Goal: Feedback & Contribution: Submit feedback/report problem

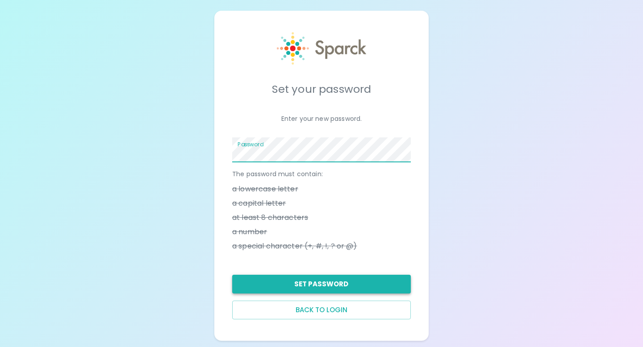
click at [355, 284] on button "Set Password" at bounding box center [321, 284] width 179 height 19
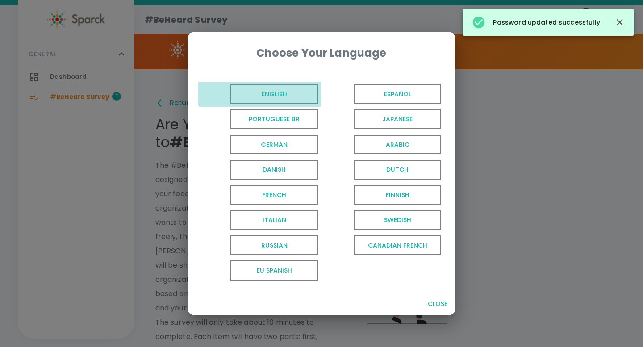
click at [302, 93] on span "English" at bounding box center [273, 94] width 87 height 20
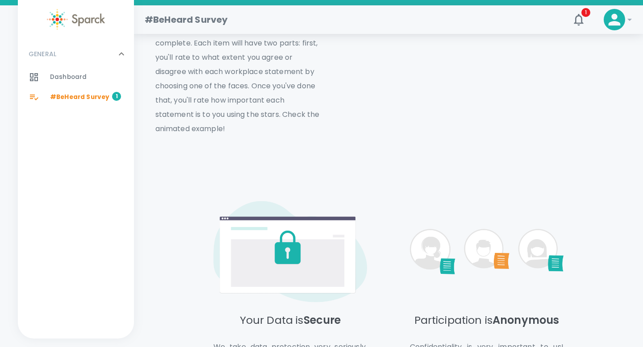
scroll to position [418, 0]
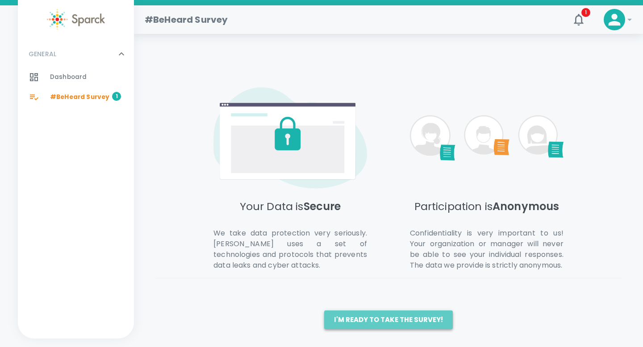
click at [415, 325] on button "I'm ready to take the survey!" at bounding box center [388, 320] width 129 height 19
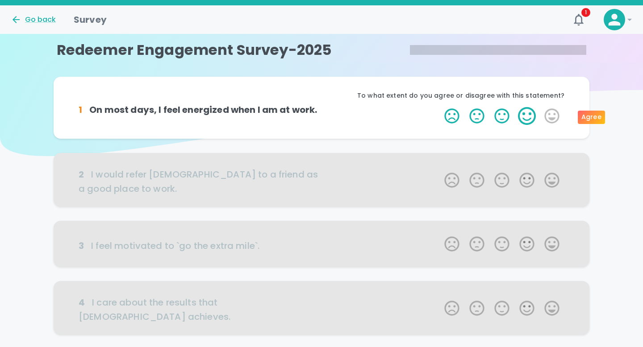
click at [528, 115] on label "4 Stars" at bounding box center [526, 116] width 25 height 18
click at [439, 107] on input "4 Stars" at bounding box center [439, 107] width 0 height 0
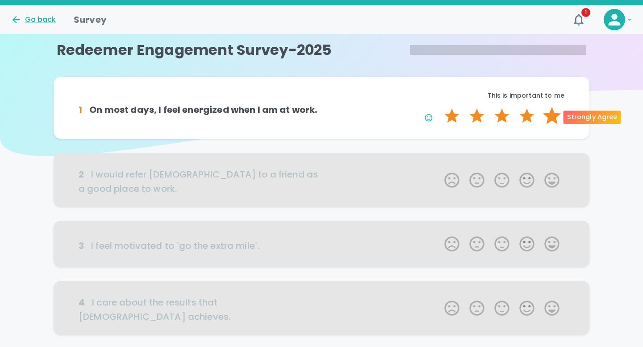
click at [549, 115] on label "5 Stars" at bounding box center [551, 116] width 25 height 18
click at [439, 107] on input "5 Stars" at bounding box center [439, 107] width 0 height 0
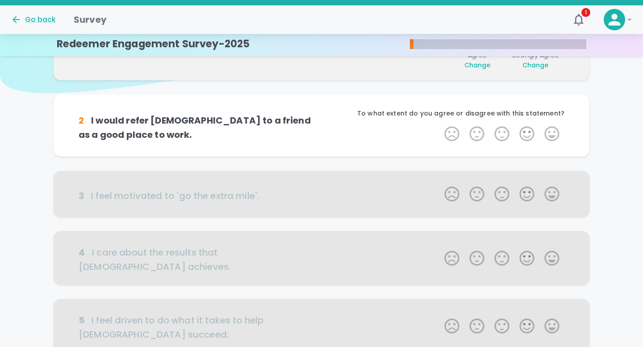
scroll to position [79, 0]
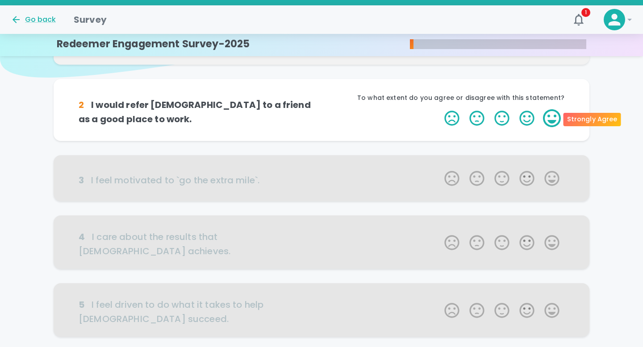
click at [549, 115] on label "5 Stars" at bounding box center [551, 118] width 25 height 18
click at [439, 109] on input "5 Stars" at bounding box center [439, 109] width 0 height 0
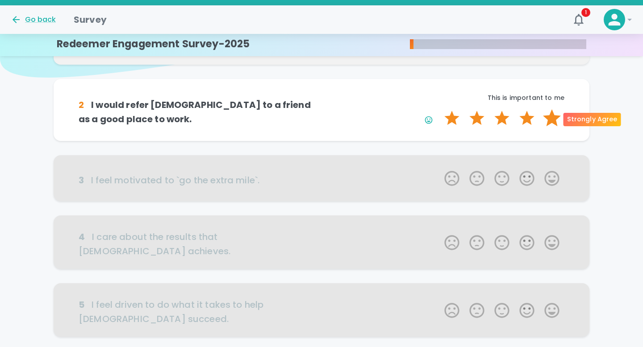
click at [549, 118] on label "5 Stars" at bounding box center [551, 118] width 25 height 18
click at [439, 109] on input "5 Stars" at bounding box center [439, 109] width 0 height 0
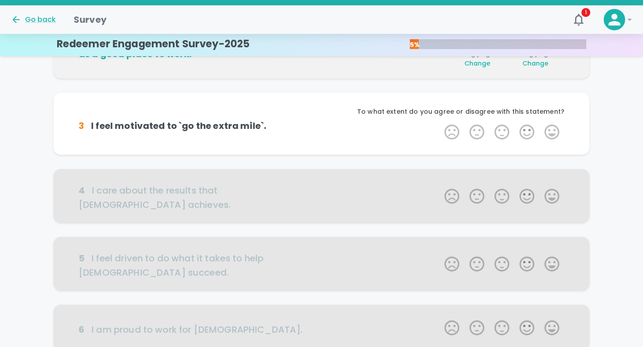
scroll to position [157, 0]
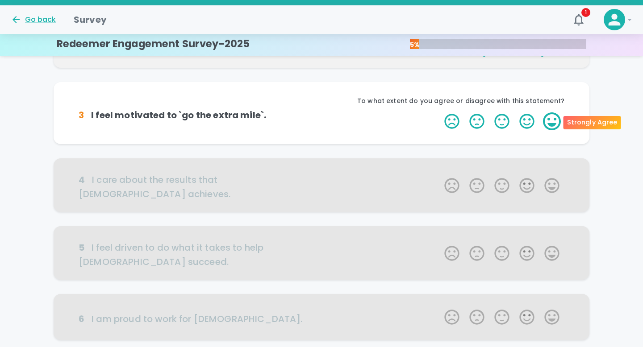
click at [550, 119] on label "5 Stars" at bounding box center [551, 121] width 25 height 18
click at [439, 112] on input "5 Stars" at bounding box center [439, 112] width 0 height 0
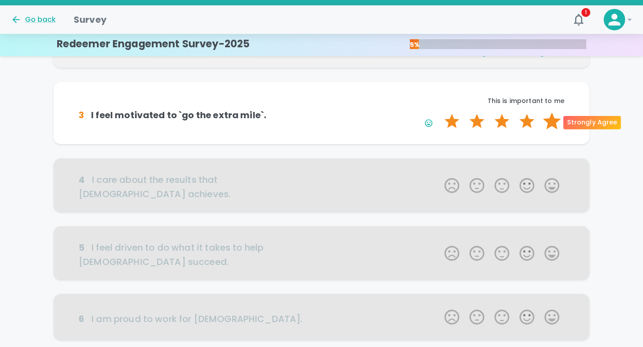
click at [549, 122] on label "5 Stars" at bounding box center [551, 121] width 25 height 18
click at [439, 112] on input "5 Stars" at bounding box center [439, 112] width 0 height 0
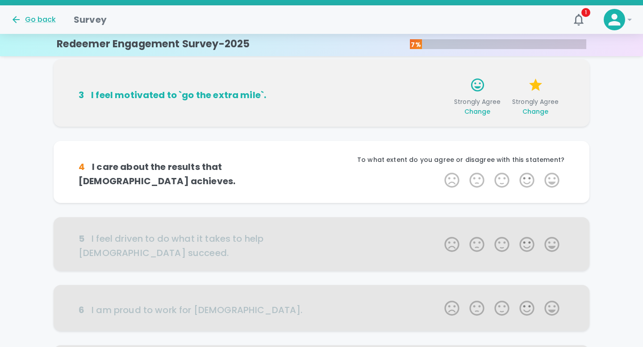
scroll to position [236, 0]
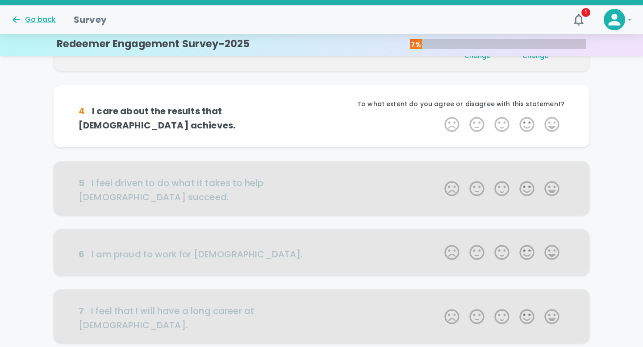
click at [549, 122] on label "5 Stars" at bounding box center [551, 125] width 25 height 18
click at [439, 116] on input "5 Stars" at bounding box center [439, 115] width 0 height 0
click at [549, 122] on label "5 Stars" at bounding box center [551, 125] width 25 height 18
click at [439, 116] on input "5 Stars" at bounding box center [439, 115] width 0 height 0
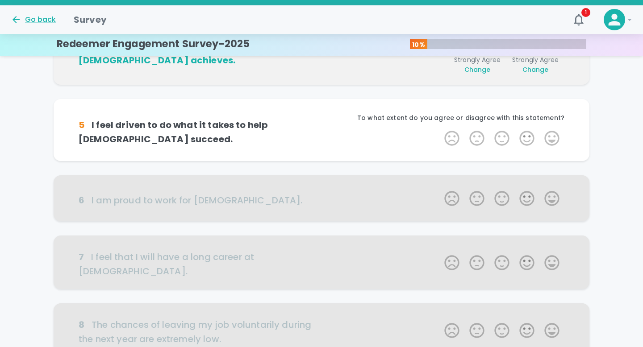
scroll to position [314, 0]
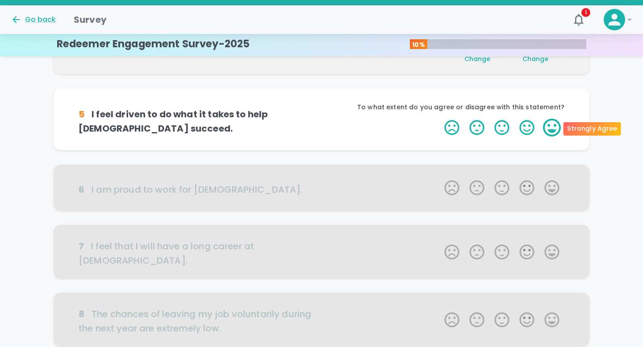
click at [549, 126] on label "5 Stars" at bounding box center [551, 128] width 25 height 18
click at [439, 119] on input "5 Stars" at bounding box center [439, 118] width 0 height 0
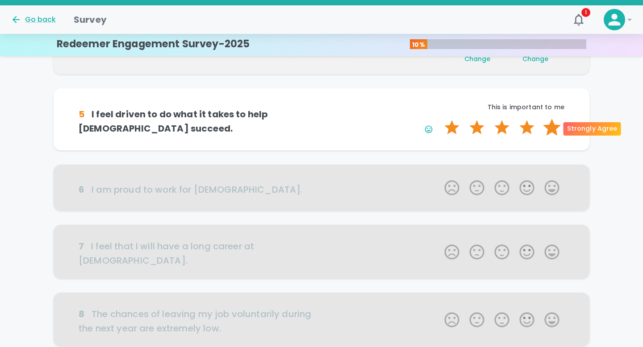
click at [550, 126] on label "5 Stars" at bounding box center [551, 128] width 25 height 18
click at [439, 119] on input "5 Stars" at bounding box center [439, 118] width 0 height 0
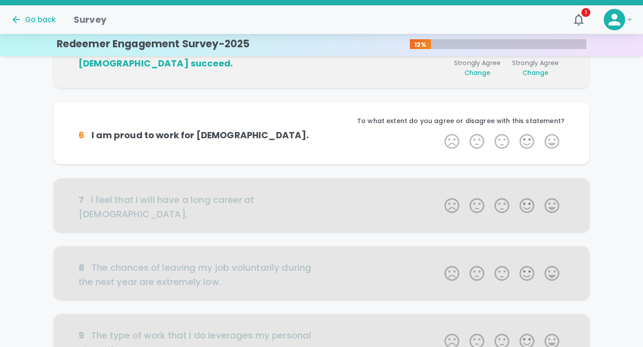
scroll to position [393, 0]
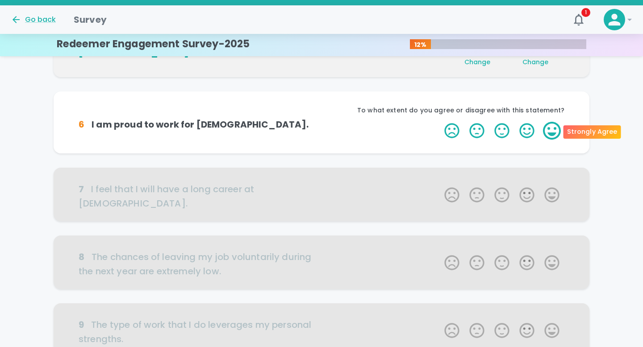
click at [550, 128] on label "5 Stars" at bounding box center [551, 131] width 25 height 18
click at [439, 122] on input "5 Stars" at bounding box center [439, 121] width 0 height 0
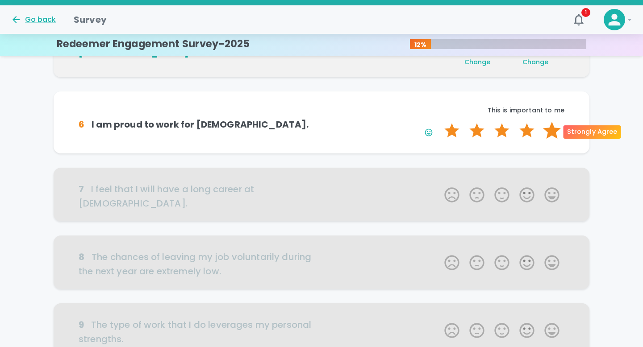
click at [550, 128] on label "5 Stars" at bounding box center [551, 131] width 25 height 18
click at [439, 122] on input "5 Stars" at bounding box center [439, 121] width 0 height 0
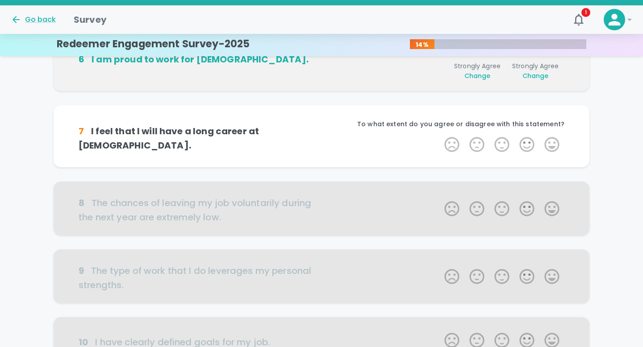
scroll to position [471, 0]
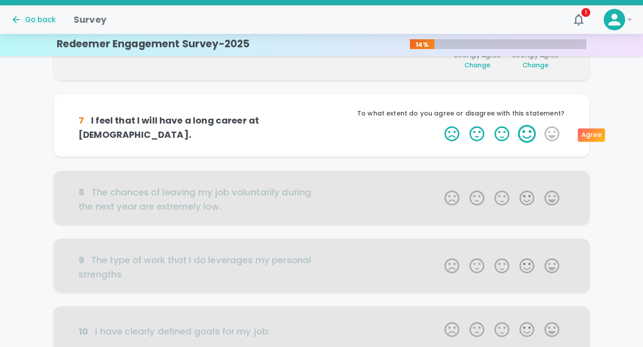
click at [523, 137] on label "4 Stars" at bounding box center [526, 134] width 25 height 18
click at [439, 125] on input "4 Stars" at bounding box center [439, 125] width 0 height 0
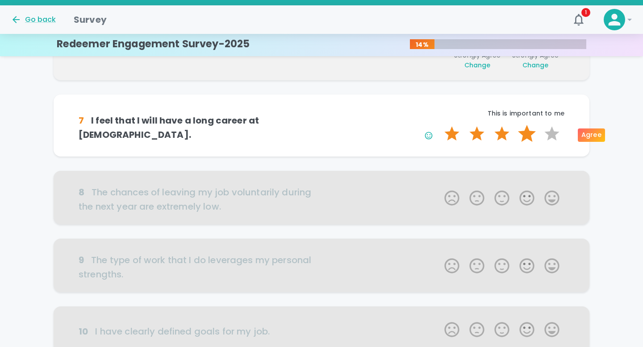
click at [524, 136] on label "4 Stars" at bounding box center [526, 134] width 25 height 18
click at [439, 125] on input "4 Stars" at bounding box center [439, 125] width 0 height 0
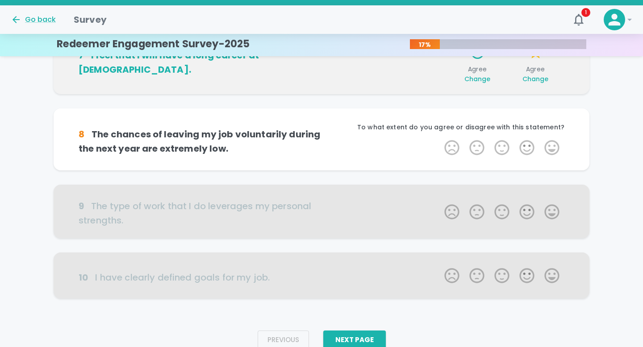
scroll to position [550, 0]
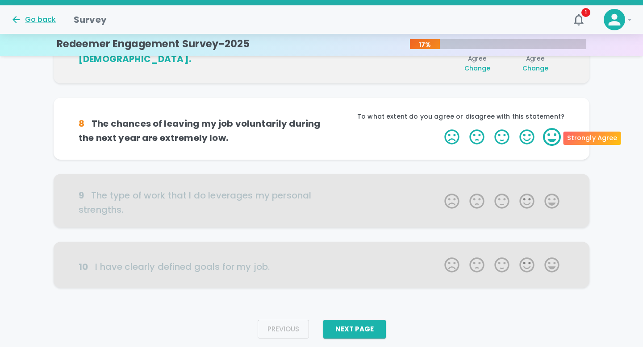
click at [554, 138] on label "5 Stars" at bounding box center [551, 137] width 25 height 18
click at [439, 128] on input "5 Stars" at bounding box center [439, 128] width 0 height 0
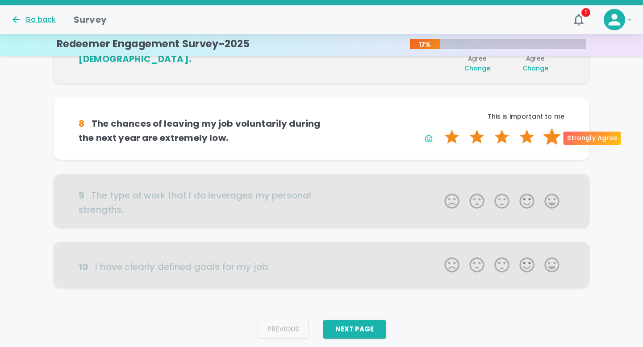
click at [552, 137] on label "5 Stars" at bounding box center [551, 137] width 25 height 18
click at [439, 128] on input "5 Stars" at bounding box center [439, 128] width 0 height 0
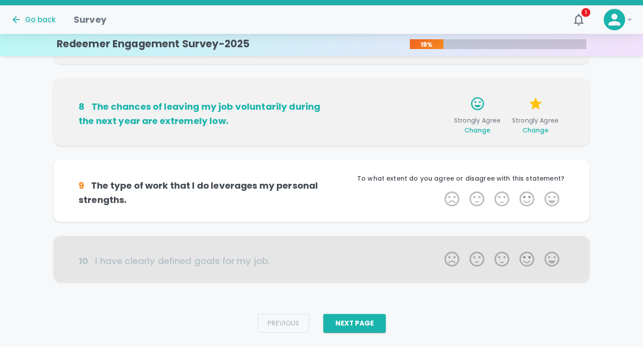
scroll to position [577, 0]
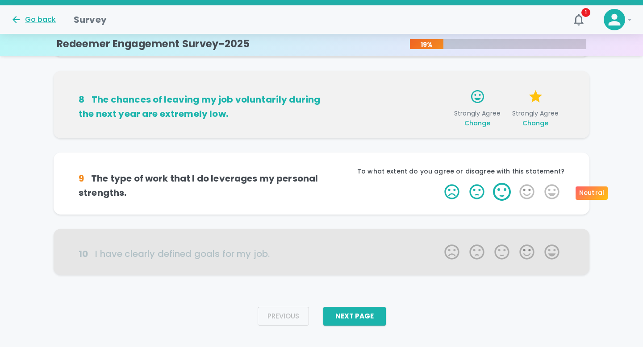
click at [505, 189] on label "3 Stars" at bounding box center [501, 192] width 25 height 18
click at [439, 183] on input "3 Stars" at bounding box center [439, 183] width 0 height 0
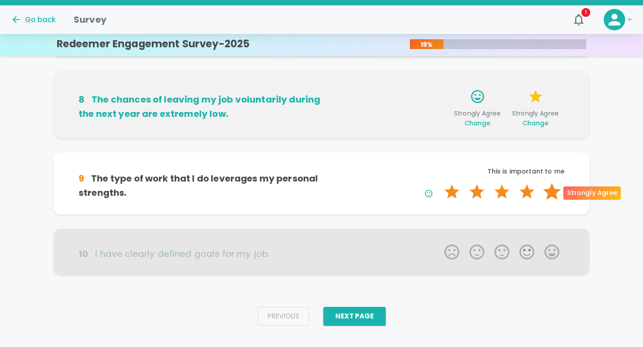
click at [545, 191] on label "5 Stars" at bounding box center [551, 192] width 25 height 18
click at [439, 183] on input "5 Stars" at bounding box center [439, 183] width 0 height 0
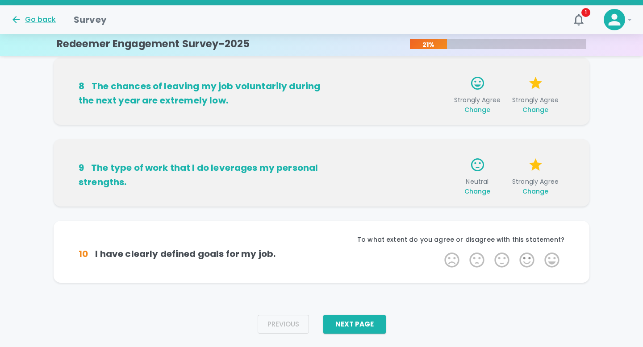
scroll to position [590, 0]
click at [500, 265] on label "3 Stars" at bounding box center [501, 260] width 25 height 18
click at [439, 251] on input "3 Stars" at bounding box center [439, 250] width 0 height 0
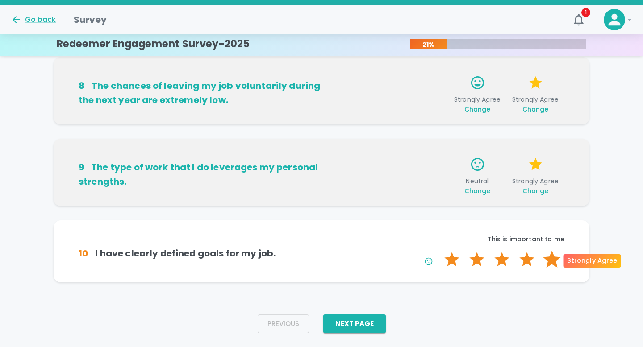
click at [549, 263] on label "5 Stars" at bounding box center [551, 260] width 25 height 18
click at [439, 251] on input "5 Stars" at bounding box center [439, 250] width 0 height 0
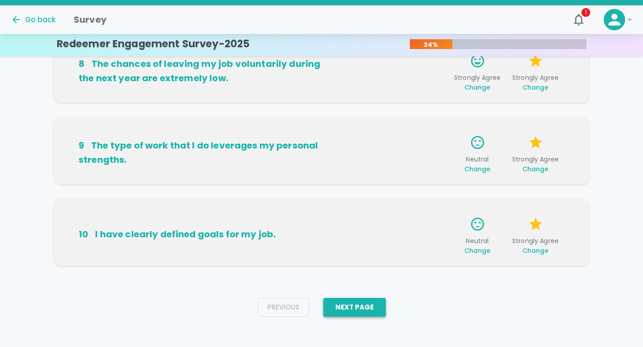
click at [365, 302] on button "Next Page" at bounding box center [354, 307] width 62 height 19
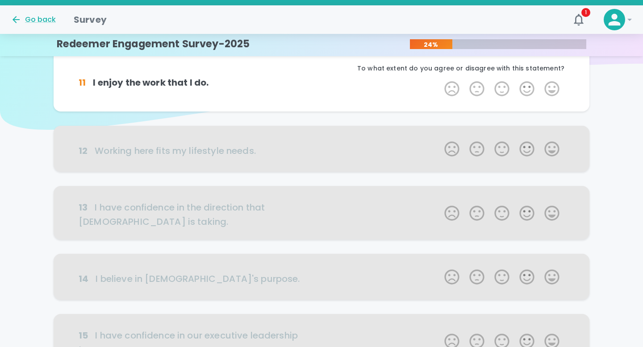
scroll to position [0, 0]
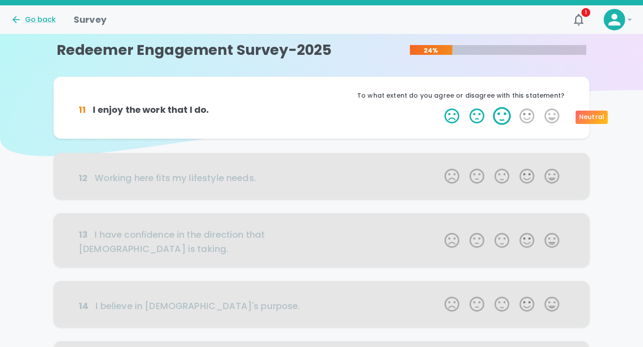
click at [506, 116] on label "3 Stars" at bounding box center [501, 116] width 25 height 18
click at [439, 107] on input "3 Stars" at bounding box center [439, 107] width 0 height 0
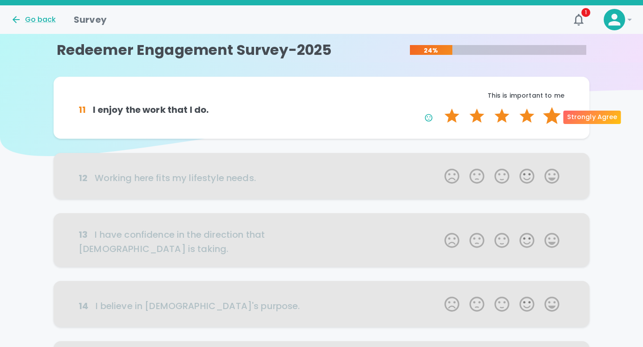
click at [546, 115] on label "5 Stars" at bounding box center [551, 116] width 25 height 18
click at [439, 107] on input "5 Stars" at bounding box center [439, 107] width 0 height 0
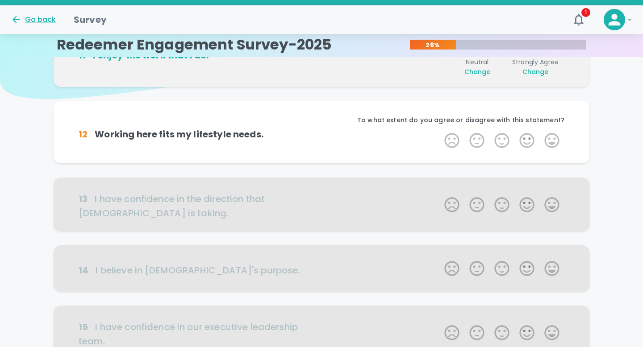
scroll to position [79, 0]
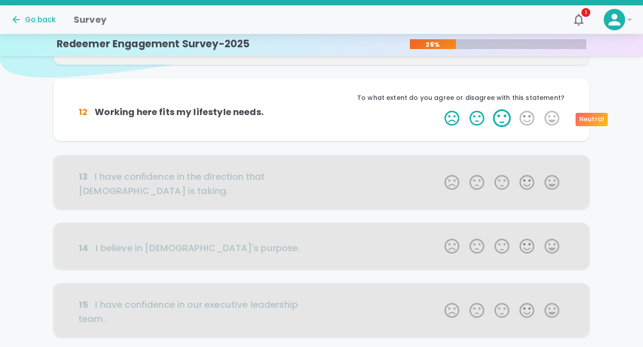
click at [505, 119] on label "3 Stars" at bounding box center [501, 118] width 25 height 18
click at [439, 109] on input "3 Stars" at bounding box center [439, 109] width 0 height 0
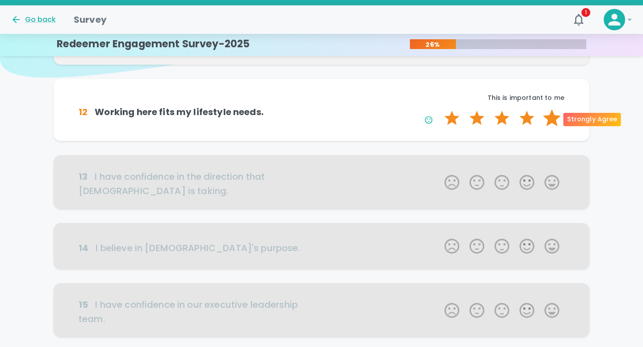
click at [549, 119] on label "5 Stars" at bounding box center [551, 118] width 25 height 18
click at [439, 109] on input "5 Stars" at bounding box center [439, 109] width 0 height 0
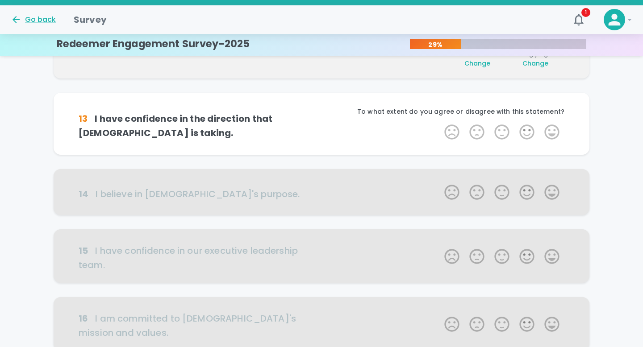
scroll to position [157, 0]
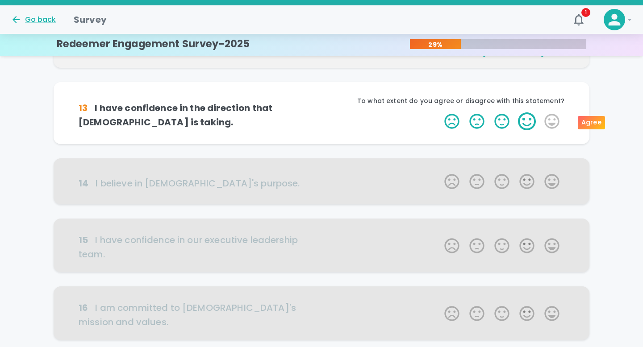
click at [528, 120] on label "4 Stars" at bounding box center [526, 121] width 25 height 18
click at [439, 112] on input "4 Stars" at bounding box center [439, 112] width 0 height 0
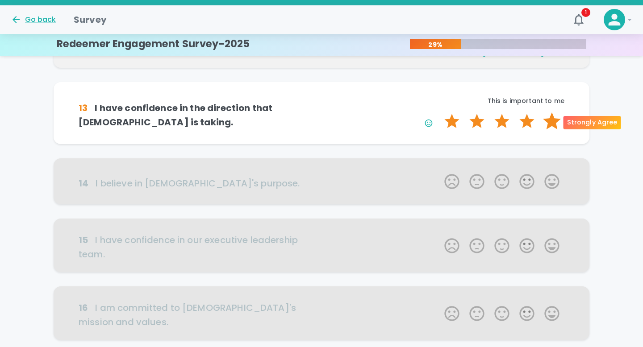
click at [548, 122] on label "5 Stars" at bounding box center [551, 121] width 25 height 18
click at [439, 112] on input "5 Stars" at bounding box center [439, 112] width 0 height 0
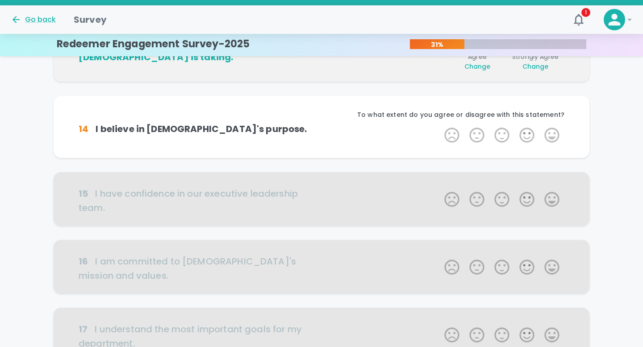
scroll to position [236, 0]
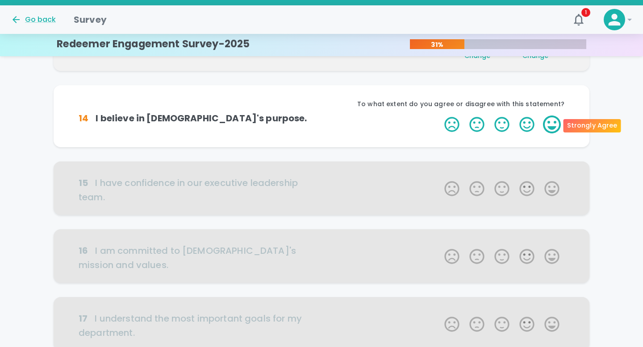
click at [550, 125] on label "5 Stars" at bounding box center [551, 125] width 25 height 18
click at [439, 116] on input "5 Stars" at bounding box center [439, 115] width 0 height 0
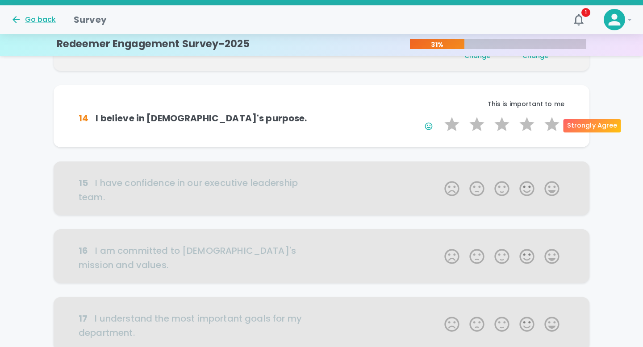
click at [550, 125] on label "5 Stars" at bounding box center [551, 125] width 25 height 18
click at [439, 116] on input "5 Stars" at bounding box center [439, 115] width 0 height 0
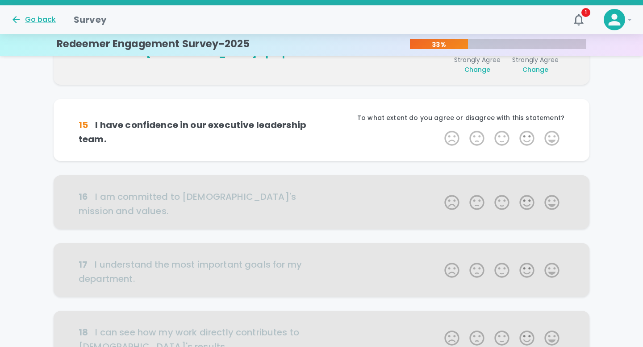
scroll to position [314, 0]
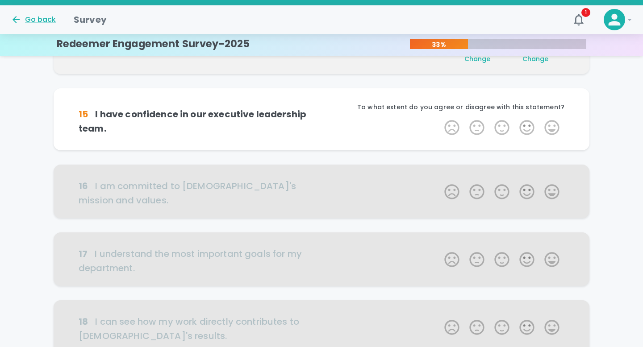
click at [550, 125] on label "5 Stars" at bounding box center [551, 128] width 25 height 18
click at [439, 119] on input "5 Stars" at bounding box center [439, 118] width 0 height 0
click at [550, 125] on label "5 Stars" at bounding box center [551, 128] width 25 height 18
click at [439, 119] on input "5 Stars" at bounding box center [439, 118] width 0 height 0
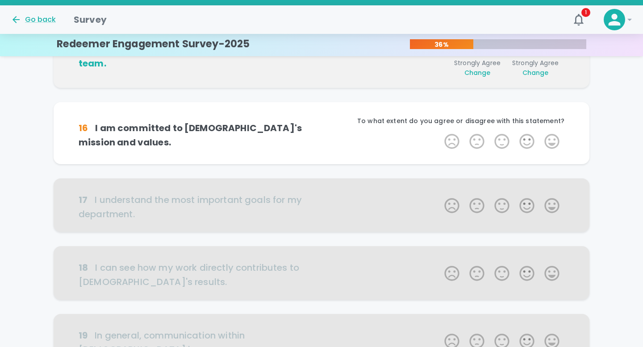
scroll to position [393, 0]
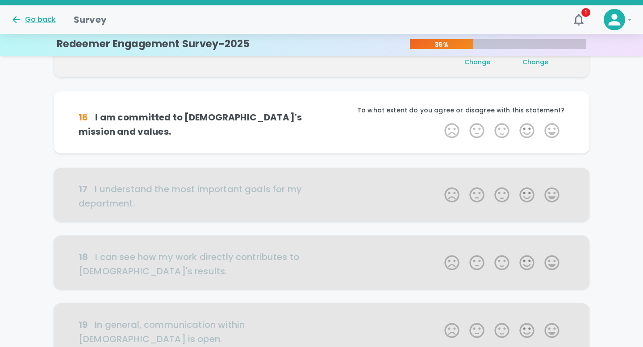
click at [550, 125] on label "5 Stars" at bounding box center [551, 131] width 25 height 18
click at [439, 122] on input "5 Stars" at bounding box center [439, 121] width 0 height 0
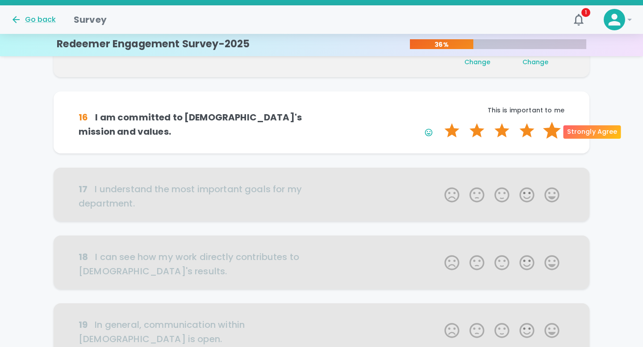
click at [550, 128] on label "5 Stars" at bounding box center [551, 131] width 25 height 18
click at [439, 122] on input "5 Stars" at bounding box center [439, 121] width 0 height 0
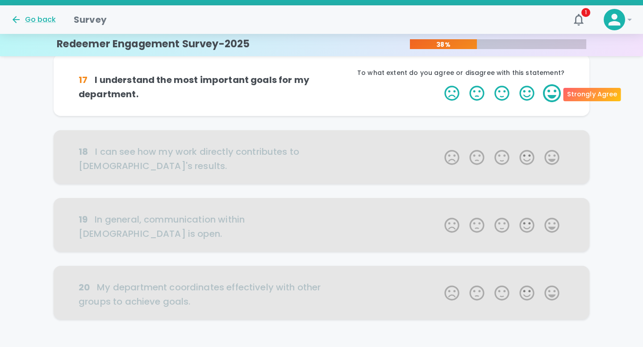
scroll to position [514, 0]
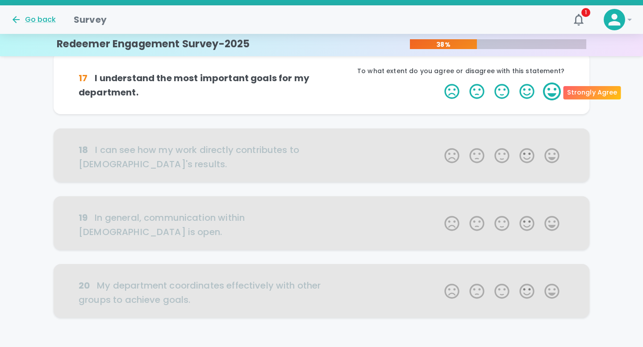
click at [550, 89] on label "5 Stars" at bounding box center [551, 92] width 25 height 18
click at [439, 83] on input "5 Stars" at bounding box center [439, 82] width 0 height 0
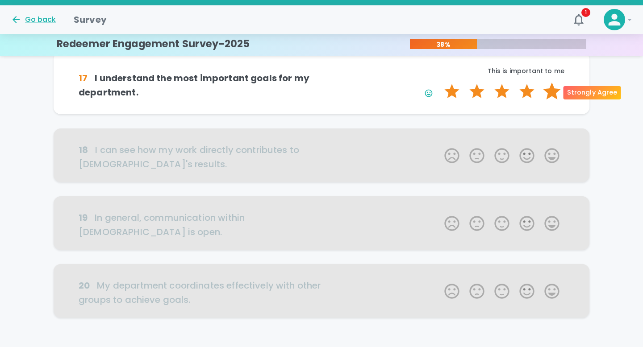
click at [550, 91] on label "5 Stars" at bounding box center [551, 92] width 25 height 18
click at [439, 83] on input "5 Stars" at bounding box center [439, 82] width 0 height 0
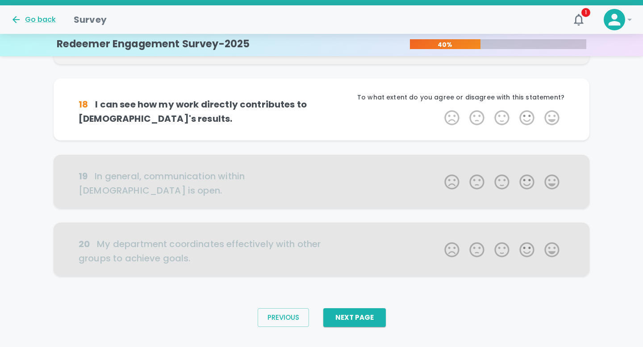
scroll to position [571, 0]
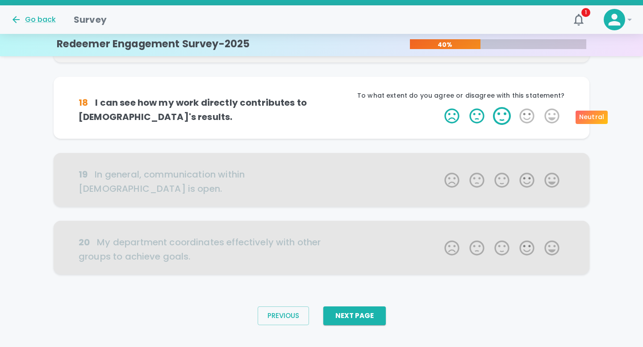
click at [502, 115] on label "3 Stars" at bounding box center [501, 116] width 25 height 18
click at [439, 107] on input "3 Stars" at bounding box center [439, 107] width 0 height 0
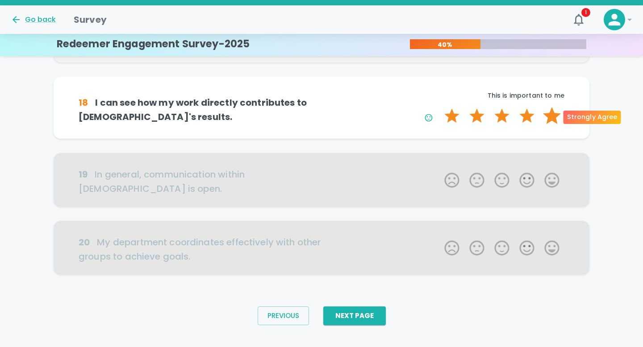
click at [549, 117] on label "5 Stars" at bounding box center [551, 116] width 25 height 18
click at [439, 107] on input "5 Stars" at bounding box center [439, 107] width 0 height 0
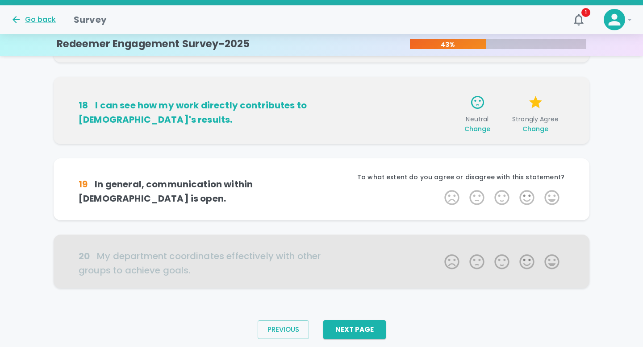
scroll to position [585, 0]
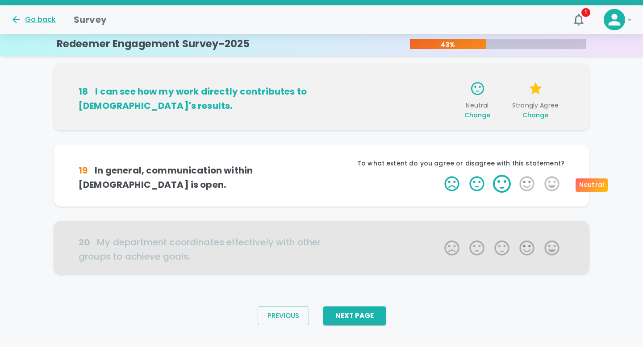
click at [500, 184] on label "3 Stars" at bounding box center [501, 184] width 25 height 18
click at [439, 175] on input "3 Stars" at bounding box center [439, 175] width 0 height 0
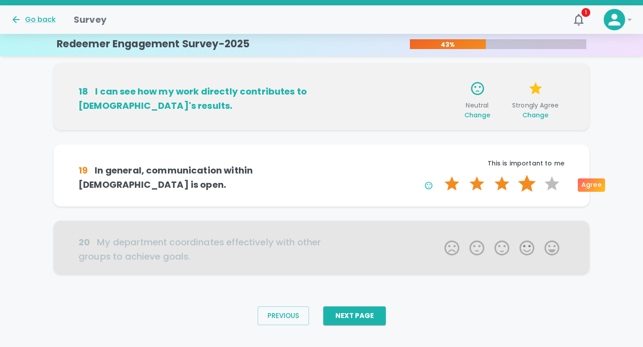
click at [530, 184] on label "4 Stars" at bounding box center [526, 184] width 25 height 18
click at [439, 175] on input "4 Stars" at bounding box center [439, 175] width 0 height 0
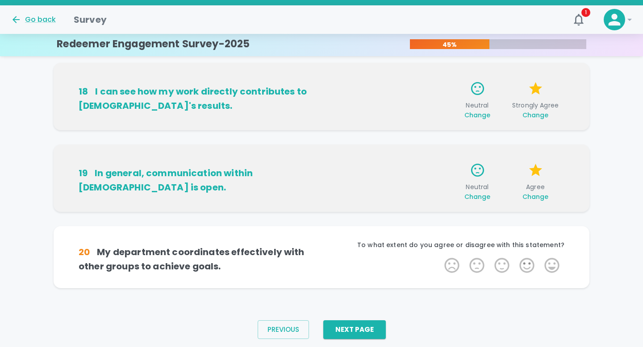
scroll to position [599, 0]
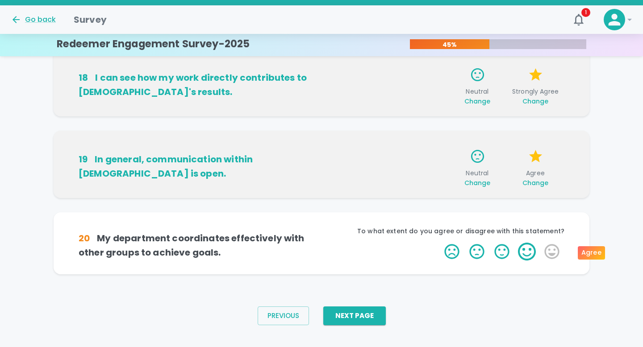
click at [520, 252] on label "4 Stars" at bounding box center [526, 252] width 25 height 18
click at [439, 243] on input "4 Stars" at bounding box center [439, 242] width 0 height 0
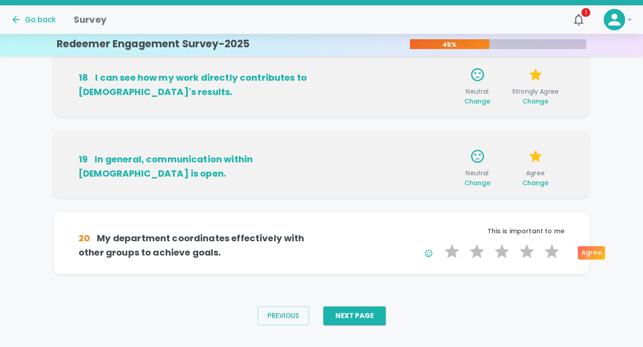
click at [520, 252] on label "4 Stars" at bounding box center [526, 252] width 25 height 18
click at [439, 243] on input "4 Stars" at bounding box center [439, 242] width 0 height 0
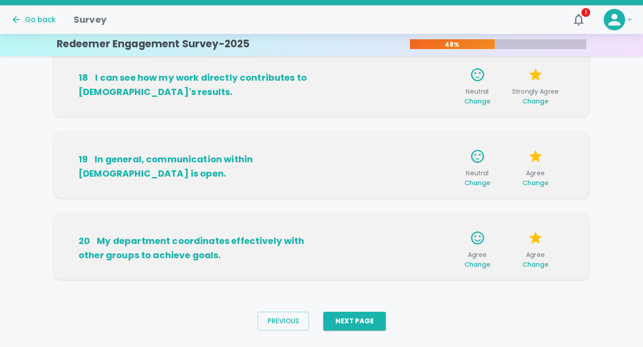
scroll to position [612, 0]
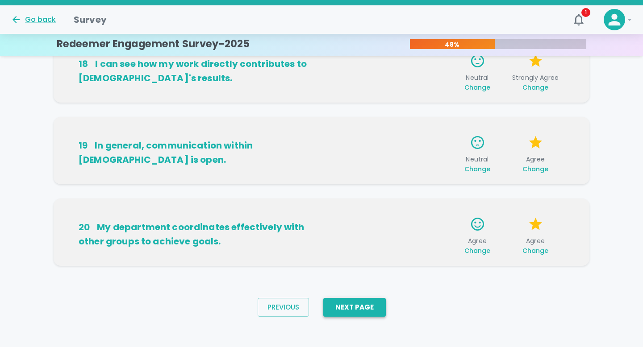
click at [369, 310] on button "Next Page" at bounding box center [354, 307] width 62 height 19
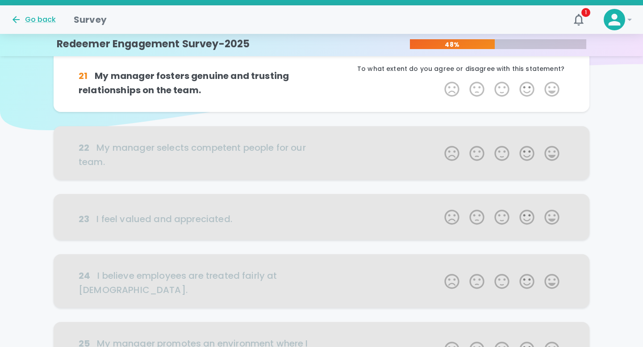
scroll to position [0, 0]
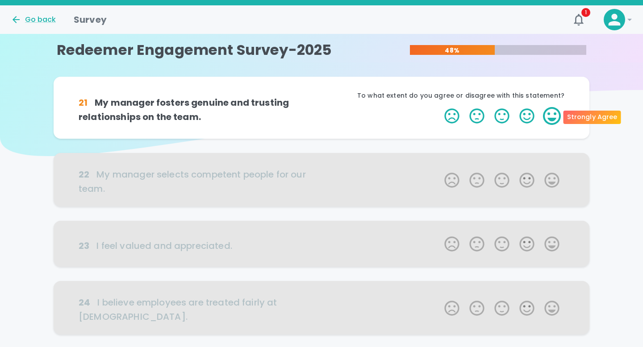
click at [547, 121] on label "5 Stars" at bounding box center [551, 116] width 25 height 18
click at [439, 107] on input "5 Stars" at bounding box center [439, 107] width 0 height 0
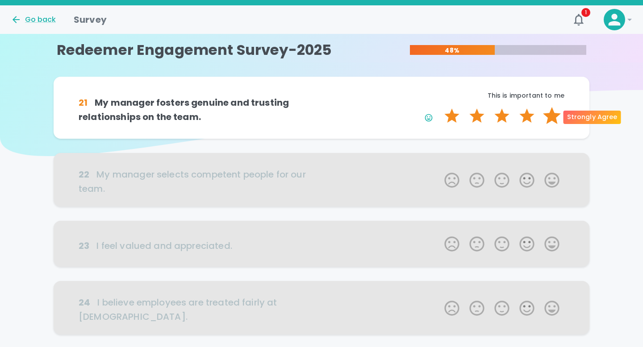
click at [551, 119] on label "5 Stars" at bounding box center [551, 116] width 25 height 18
click at [439, 107] on input "5 Stars" at bounding box center [439, 107] width 0 height 0
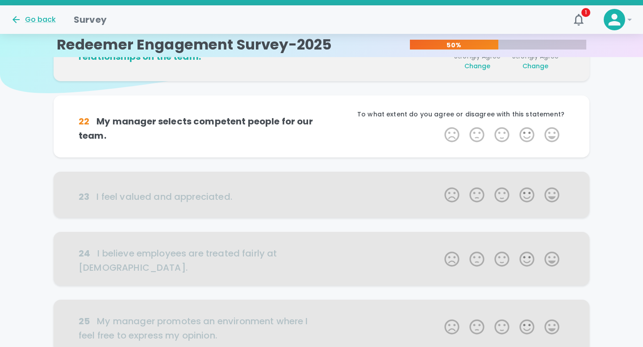
scroll to position [79, 0]
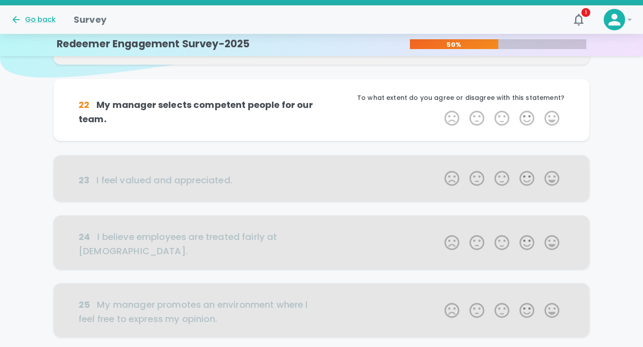
click at [551, 119] on label "5 Stars" at bounding box center [551, 118] width 25 height 18
click at [439, 109] on input "5 Stars" at bounding box center [439, 109] width 0 height 0
click at [551, 119] on label "5 Stars" at bounding box center [551, 118] width 25 height 18
click at [439, 109] on input "5 Stars" at bounding box center [439, 109] width 0 height 0
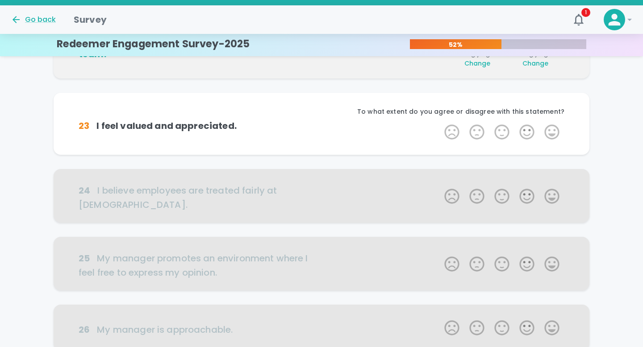
scroll to position [157, 0]
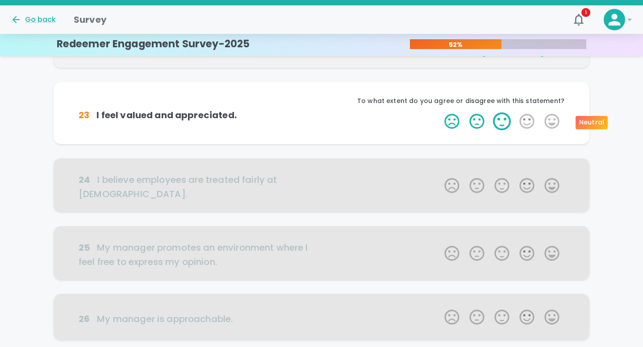
click at [508, 123] on label "3 Stars" at bounding box center [501, 121] width 25 height 18
click at [439, 112] on input "3 Stars" at bounding box center [439, 112] width 0 height 0
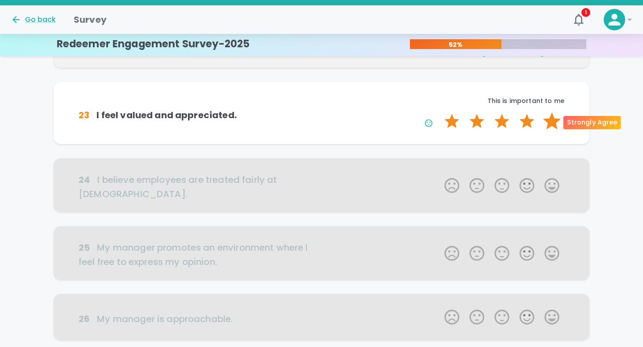
click at [545, 122] on label "5 Stars" at bounding box center [551, 121] width 25 height 18
click at [439, 112] on input "5 Stars" at bounding box center [439, 112] width 0 height 0
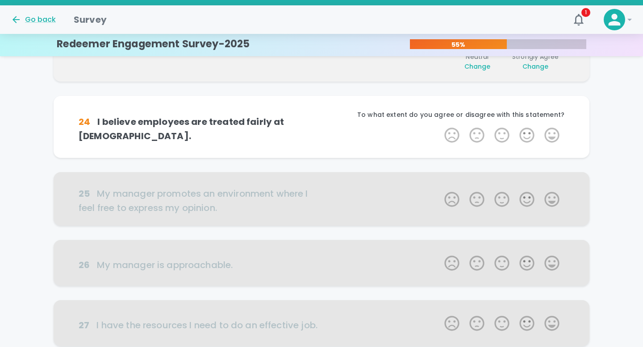
scroll to position [236, 0]
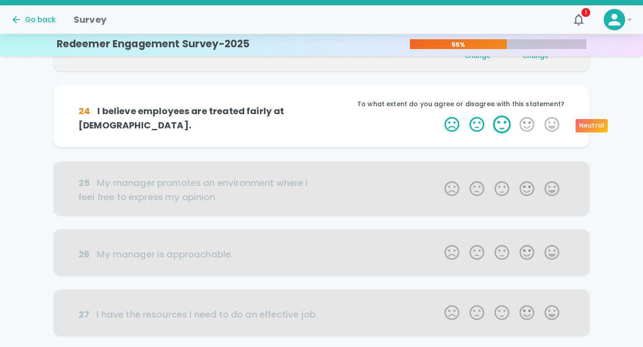
click at [504, 125] on label "3 Stars" at bounding box center [501, 125] width 25 height 18
click at [439, 116] on input "3 Stars" at bounding box center [439, 115] width 0 height 0
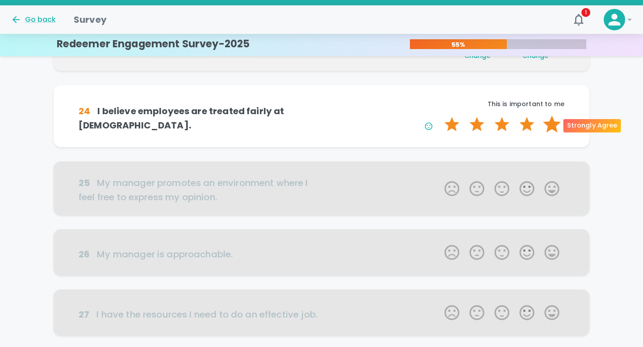
click at [555, 125] on label "5 Stars" at bounding box center [551, 125] width 25 height 18
click at [439, 116] on input "5 Stars" at bounding box center [439, 115] width 0 height 0
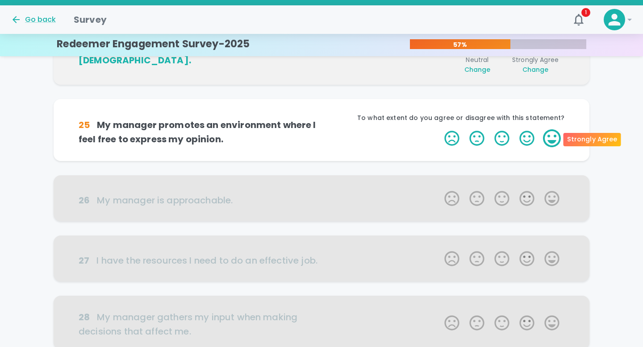
scroll to position [314, 0]
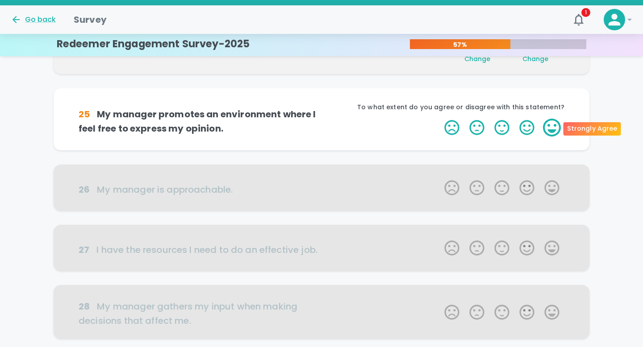
click at [548, 131] on label "5 Stars" at bounding box center [551, 128] width 25 height 18
click at [439, 119] on input "5 Stars" at bounding box center [439, 118] width 0 height 0
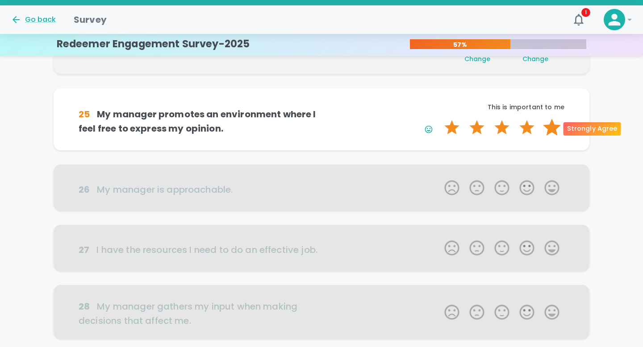
click at [551, 131] on label "5 Stars" at bounding box center [551, 128] width 25 height 18
click at [439, 119] on input "5 Stars" at bounding box center [439, 118] width 0 height 0
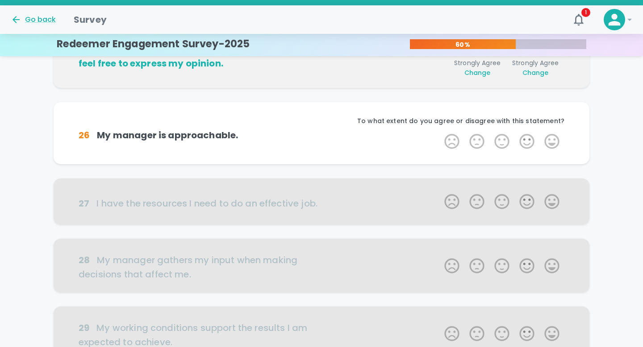
scroll to position [393, 0]
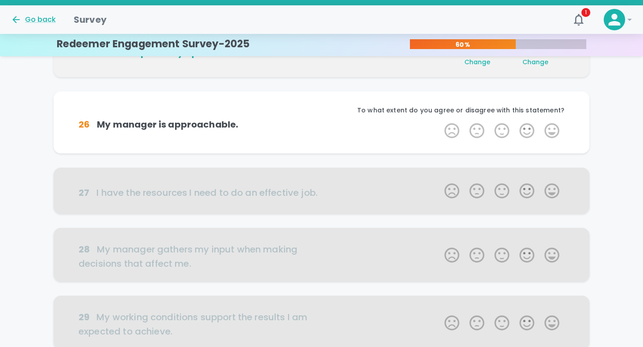
click at [551, 131] on label "5 Stars" at bounding box center [551, 131] width 25 height 18
click at [439, 122] on input "5 Stars" at bounding box center [439, 121] width 0 height 0
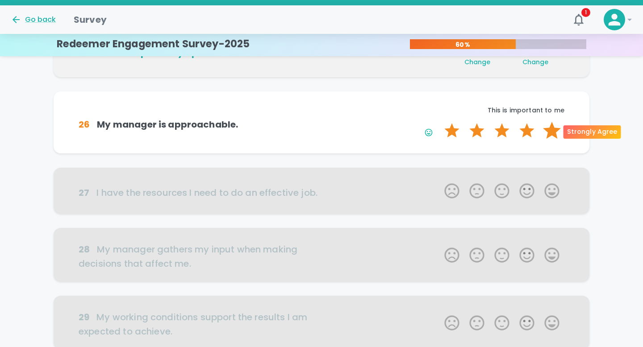
click at [551, 131] on label "5 Stars" at bounding box center [551, 131] width 25 height 18
click at [439, 122] on input "5 Stars" at bounding box center [439, 121] width 0 height 0
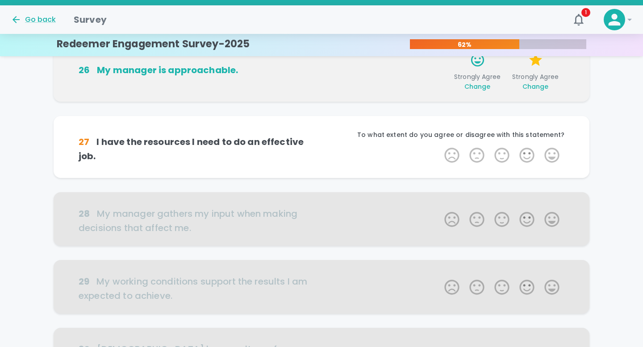
scroll to position [471, 0]
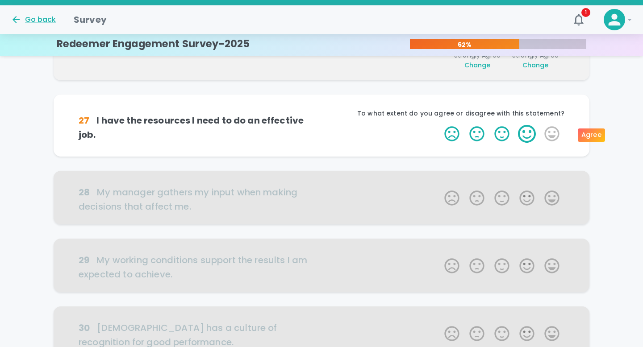
click at [525, 133] on label "4 Stars" at bounding box center [526, 134] width 25 height 18
click at [439, 125] on input "4 Stars" at bounding box center [439, 125] width 0 height 0
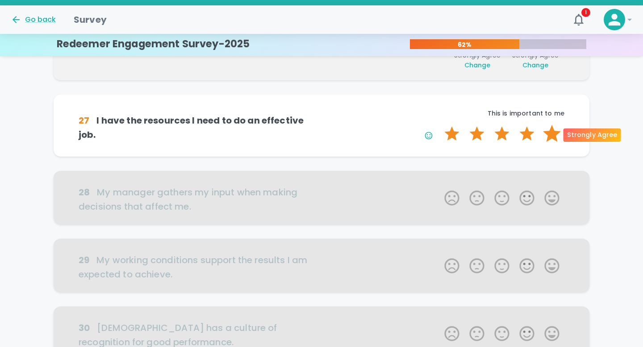
click at [555, 133] on label "5 Stars" at bounding box center [551, 134] width 25 height 18
click at [439, 125] on input "5 Stars" at bounding box center [439, 125] width 0 height 0
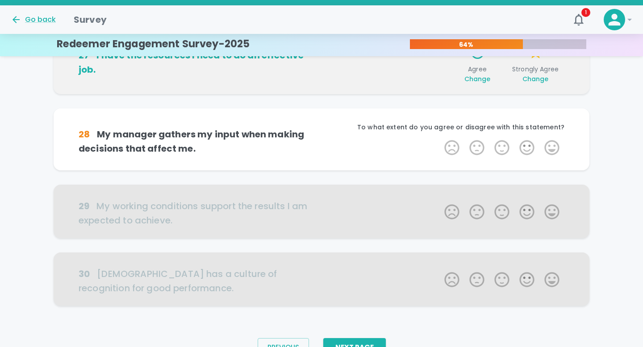
scroll to position [550, 0]
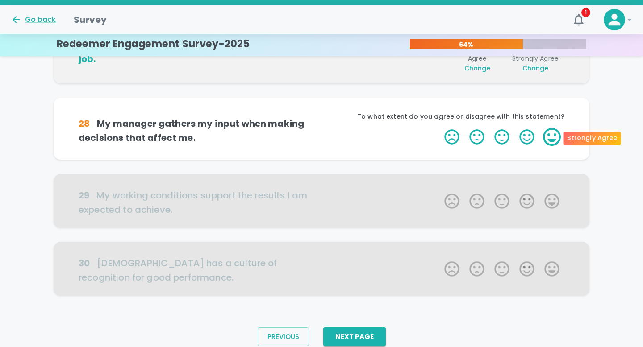
click at [549, 137] on label "5 Stars" at bounding box center [551, 137] width 25 height 18
click at [439, 128] on input "5 Stars" at bounding box center [439, 128] width 0 height 0
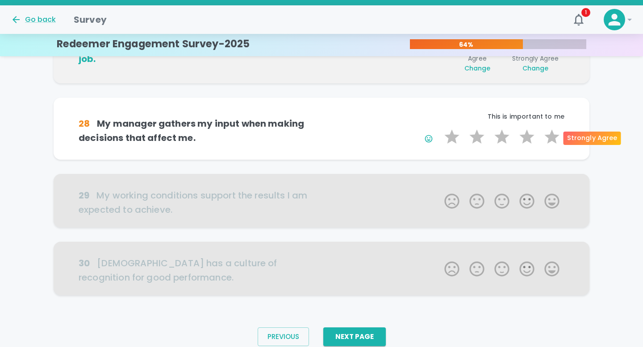
click at [549, 137] on label "5 Stars" at bounding box center [551, 137] width 25 height 18
click at [439, 128] on input "5 Stars" at bounding box center [439, 128] width 0 height 0
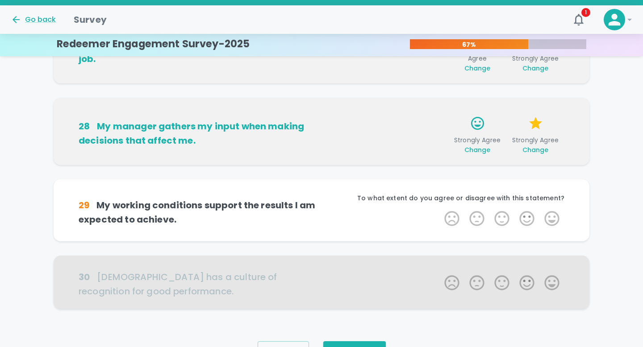
scroll to position [585, 0]
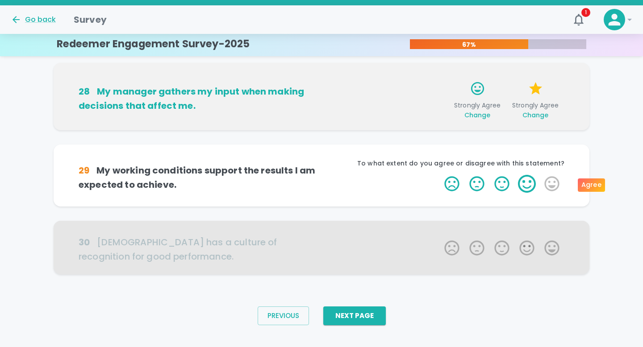
drag, startPoint x: 548, startPoint y: 181, endPoint x: 519, endPoint y: 182, distance: 29.0
click at [519, 182] on span "1 Star 2 Stars 3 Stars 4 Stars 5 Stars Empty" at bounding box center [501, 184] width 125 height 18
click at [524, 181] on label "4 Stars" at bounding box center [526, 184] width 25 height 18
click at [439, 175] on input "4 Stars" at bounding box center [439, 175] width 0 height 0
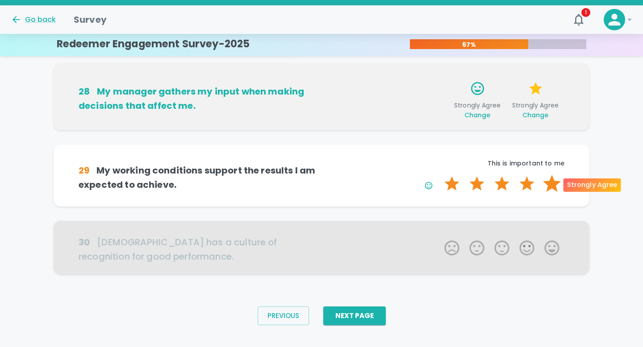
click at [550, 184] on label "5 Stars" at bounding box center [551, 184] width 25 height 18
click at [439, 175] on input "5 Stars" at bounding box center [439, 175] width 0 height 0
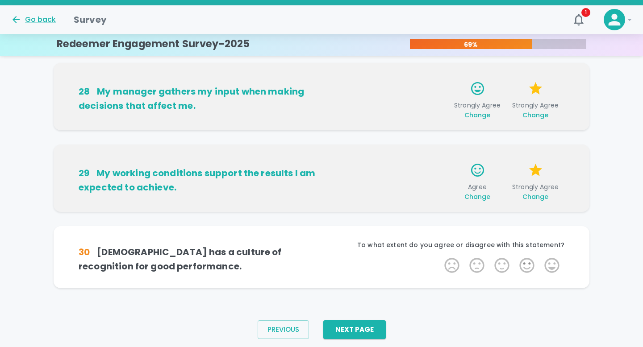
scroll to position [599, 0]
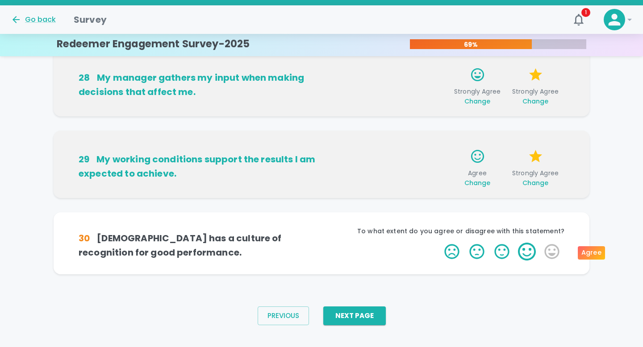
drag, startPoint x: 549, startPoint y: 247, endPoint x: 532, endPoint y: 249, distance: 17.0
click at [532, 249] on span "1 Star 2 Stars 3 Stars 4 Stars 5 Stars Empty" at bounding box center [501, 252] width 125 height 18
click at [530, 249] on label "4 Stars" at bounding box center [526, 252] width 25 height 18
click at [439, 243] on input "4 Stars" at bounding box center [439, 242] width 0 height 0
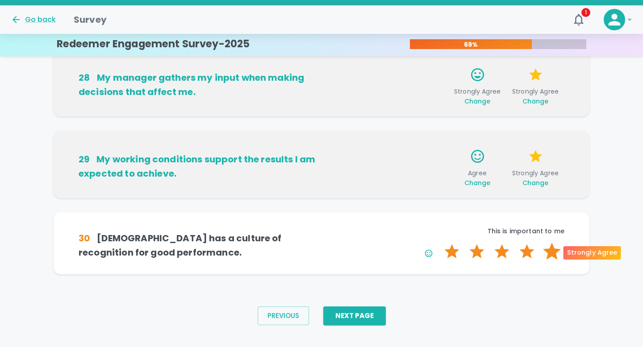
click at [545, 250] on label "5 Stars" at bounding box center [551, 252] width 25 height 18
click at [439, 243] on input "5 Stars" at bounding box center [439, 242] width 0 height 0
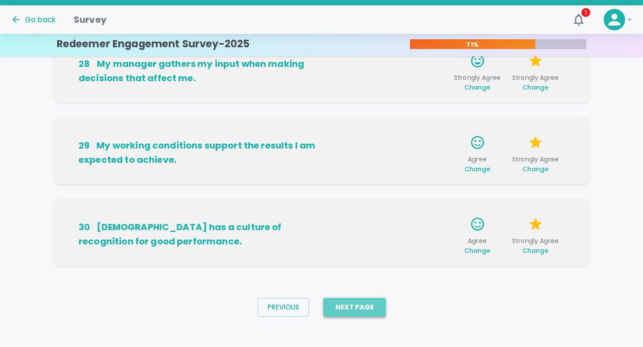
click at [363, 312] on button "Next Page" at bounding box center [354, 307] width 62 height 19
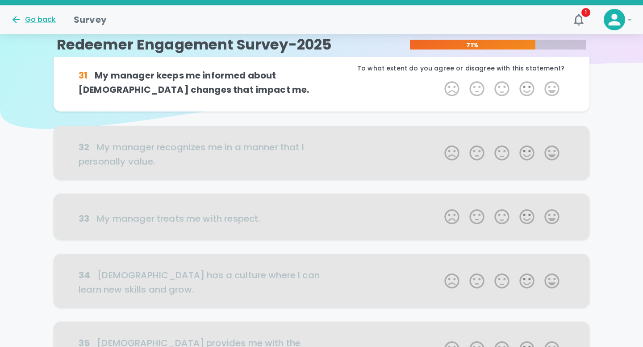
scroll to position [0, 0]
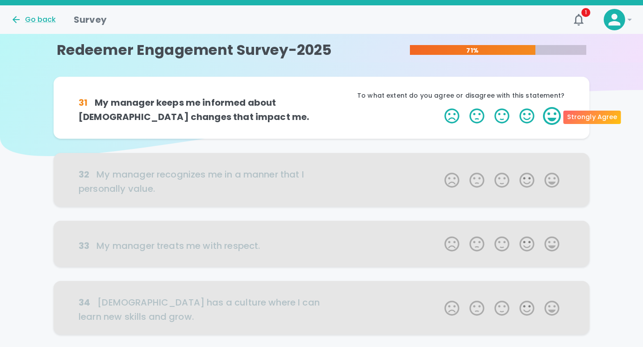
click at [550, 115] on label "5 Stars" at bounding box center [551, 116] width 25 height 18
click at [439, 107] on input "5 Stars" at bounding box center [439, 107] width 0 height 0
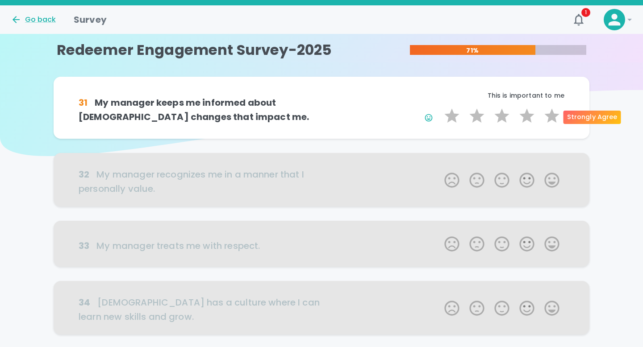
click at [550, 115] on label "5 Stars" at bounding box center [551, 116] width 25 height 18
click at [439, 107] on input "5 Stars" at bounding box center [439, 107] width 0 height 0
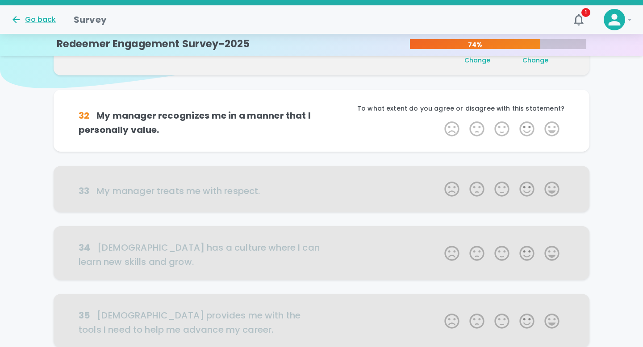
scroll to position [79, 0]
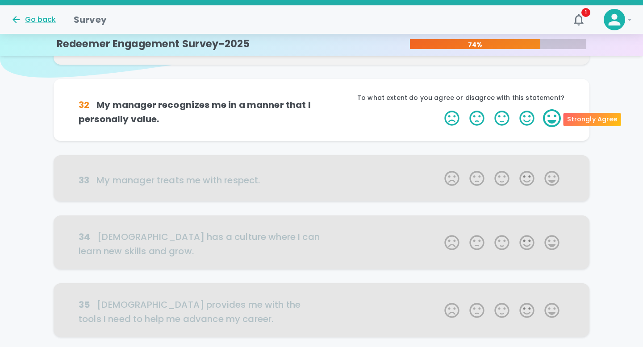
click at [546, 118] on label "5 Stars" at bounding box center [551, 118] width 25 height 18
click at [439, 109] on input "5 Stars" at bounding box center [439, 109] width 0 height 0
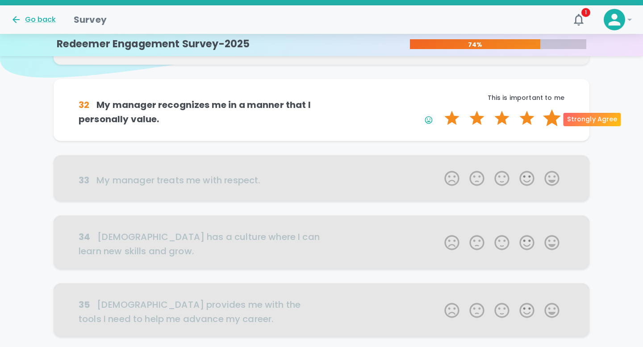
click at [558, 120] on label "5 Stars" at bounding box center [551, 118] width 25 height 18
click at [439, 109] on input "5 Stars" at bounding box center [439, 109] width 0 height 0
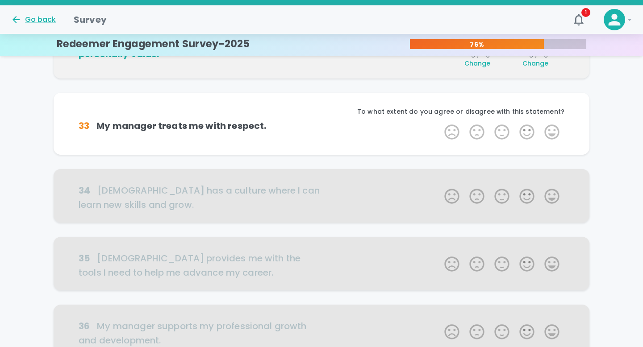
scroll to position [157, 0]
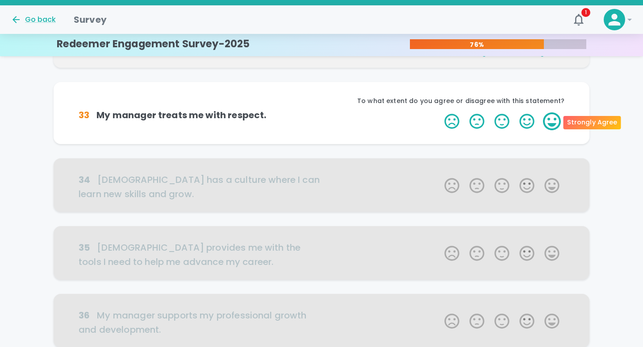
click at [548, 121] on label "5 Stars" at bounding box center [551, 121] width 25 height 18
click at [439, 112] on input "5 Stars" at bounding box center [439, 112] width 0 height 0
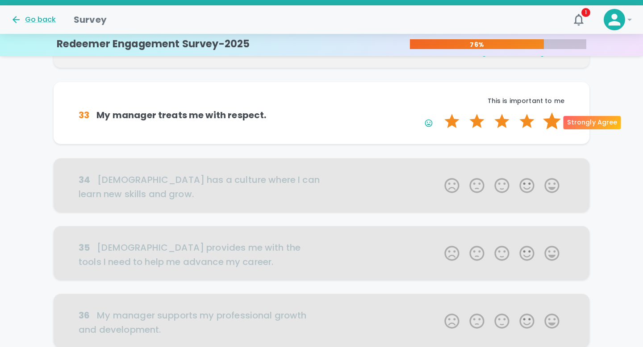
click at [551, 123] on label "5 Stars" at bounding box center [551, 121] width 25 height 18
click at [439, 112] on input "5 Stars" at bounding box center [439, 112] width 0 height 0
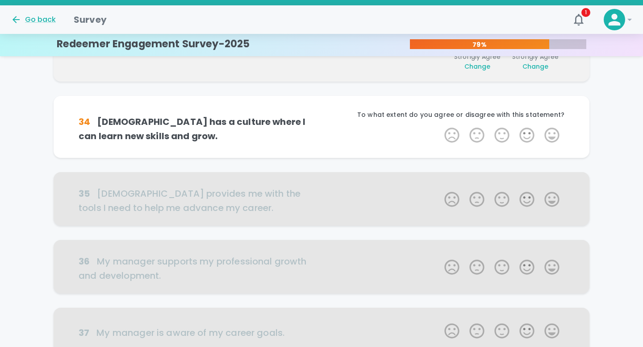
scroll to position [236, 0]
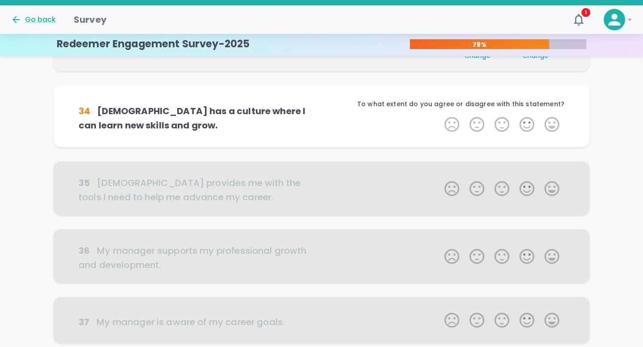
click at [551, 123] on label "5 Stars" at bounding box center [551, 125] width 25 height 18
click at [439, 116] on input "5 Stars" at bounding box center [439, 115] width 0 height 0
click at [551, 123] on label "5 Stars" at bounding box center [551, 125] width 25 height 18
click at [439, 116] on input "5 Stars" at bounding box center [439, 115] width 0 height 0
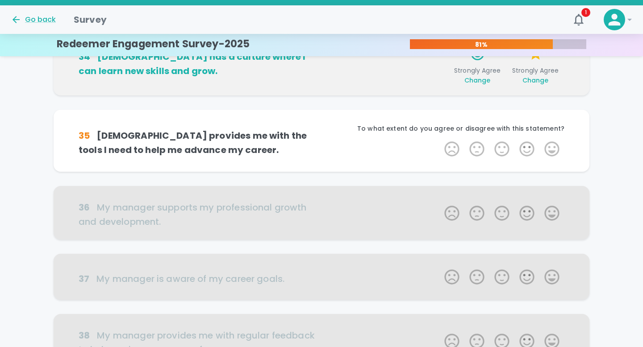
scroll to position [314, 0]
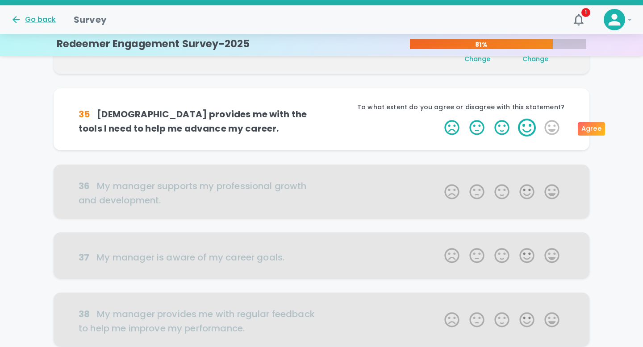
click at [527, 126] on label "4 Stars" at bounding box center [526, 128] width 25 height 18
click at [439, 119] on input "4 Stars" at bounding box center [439, 118] width 0 height 0
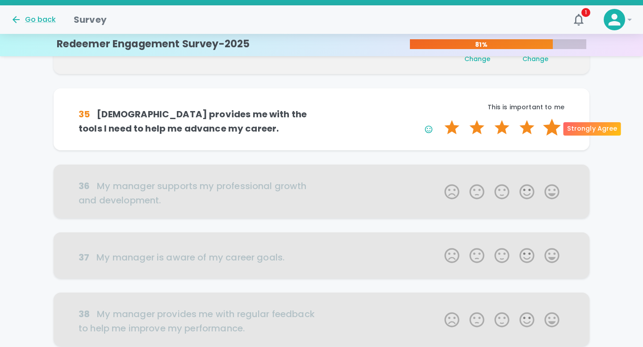
click at [554, 129] on label "5 Stars" at bounding box center [551, 128] width 25 height 18
click at [439, 119] on input "5 Stars" at bounding box center [439, 118] width 0 height 0
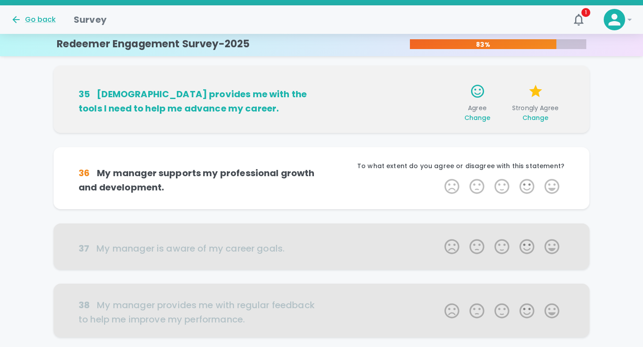
scroll to position [393, 0]
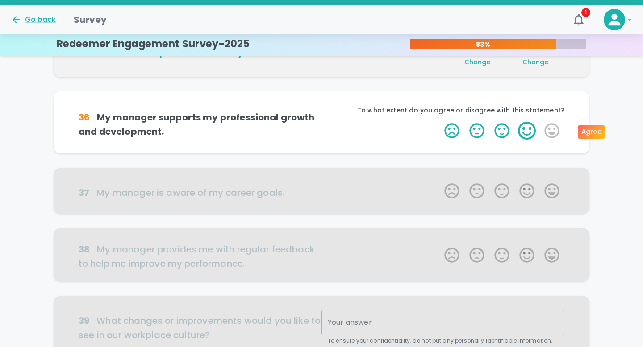
click at [530, 130] on label "4 Stars" at bounding box center [526, 131] width 25 height 18
click at [439, 122] on input "4 Stars" at bounding box center [439, 121] width 0 height 0
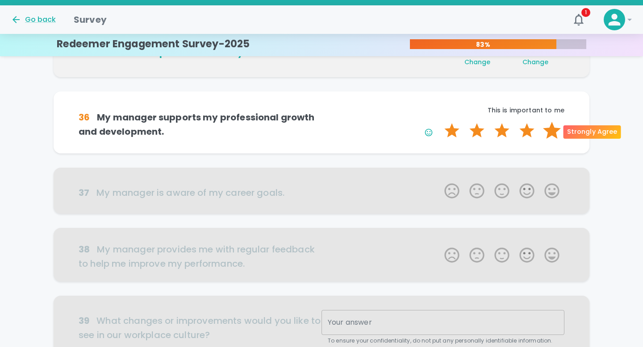
click at [549, 130] on label "5 Stars" at bounding box center [551, 131] width 25 height 18
click at [439, 122] on input "5 Stars" at bounding box center [439, 121] width 0 height 0
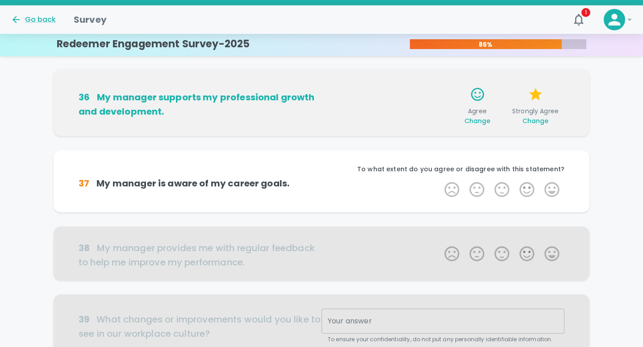
scroll to position [471, 0]
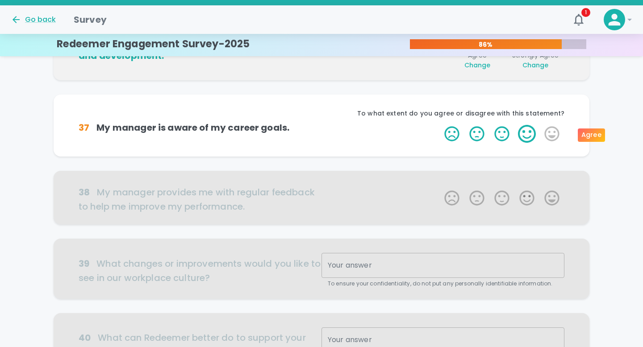
click at [527, 133] on label "4 Stars" at bounding box center [526, 134] width 25 height 18
click at [439, 125] on input "4 Stars" at bounding box center [439, 125] width 0 height 0
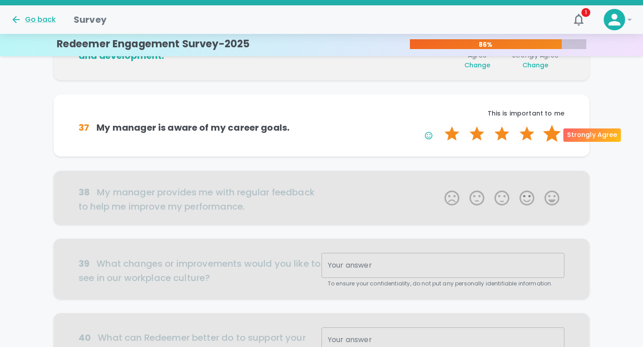
click at [551, 134] on label "5 Stars" at bounding box center [551, 134] width 25 height 18
click at [439, 125] on input "5 Stars" at bounding box center [439, 125] width 0 height 0
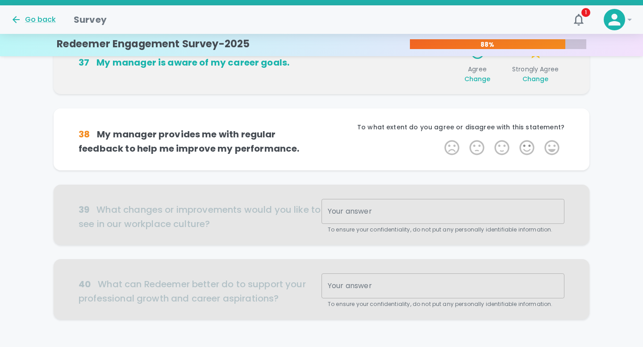
scroll to position [550, 0]
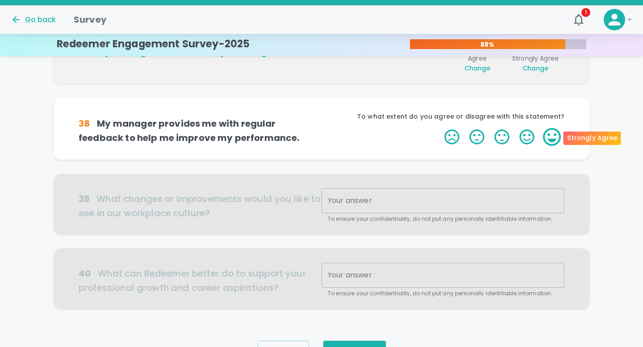
click at [552, 135] on label "5 Stars" at bounding box center [551, 137] width 25 height 18
click at [439, 128] on input "5 Stars" at bounding box center [439, 128] width 0 height 0
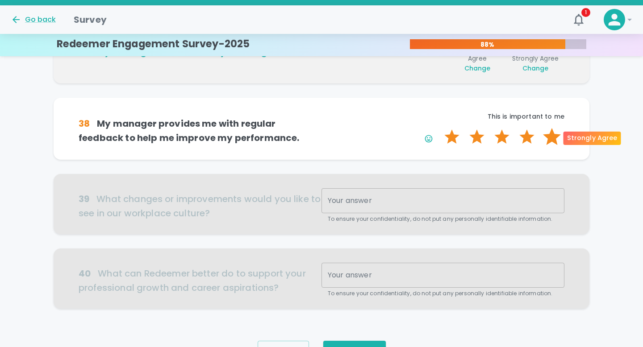
click at [552, 136] on label "5 Stars" at bounding box center [551, 137] width 25 height 18
click at [439, 128] on input "5 Stars" at bounding box center [439, 128] width 0 height 0
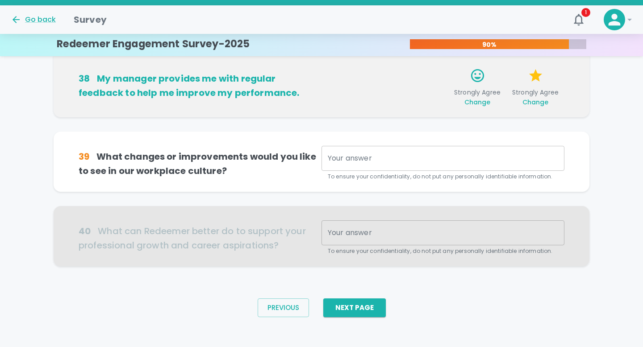
scroll to position [598, 0]
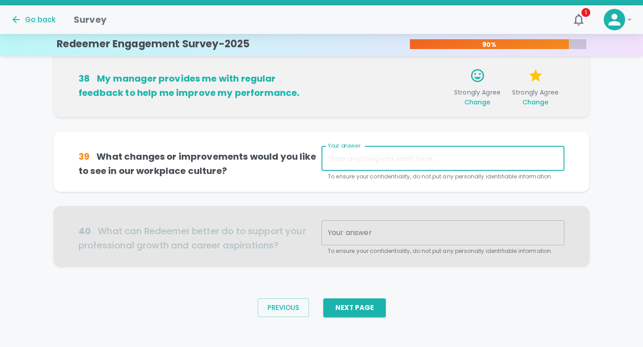
click at [471, 156] on textarea "Your answer" at bounding box center [443, 159] width 230 height 10
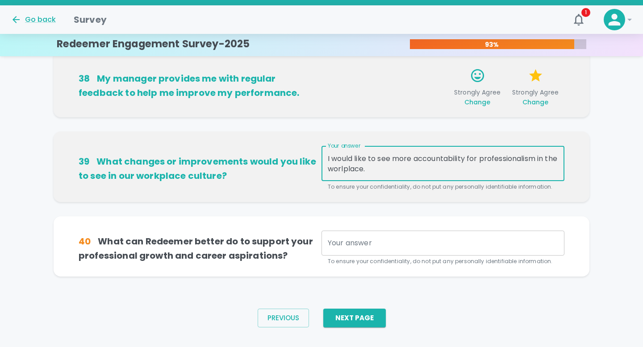
click at [466, 245] on textarea "Your answer" at bounding box center [443, 243] width 230 height 10
click at [357, 166] on textarea "I would like to see more accountability for professionalism in the worlplace." at bounding box center [443, 164] width 230 height 21
type textarea "I would like to see more accountability for professionalism in the workplace."
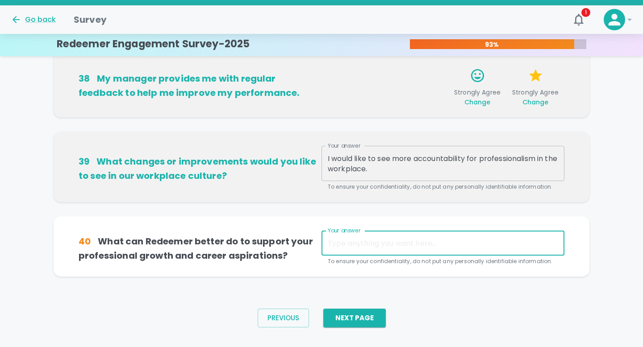
click at [393, 248] on div "x Your answer" at bounding box center [442, 243] width 243 height 25
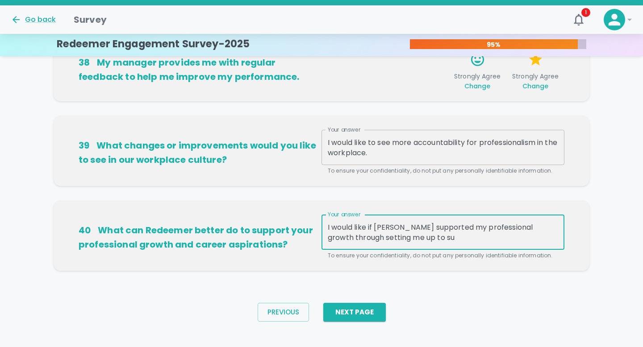
click at [434, 235] on textarea "I would like if [PERSON_NAME] supported my professional growth through setting …" at bounding box center [443, 232] width 230 height 21
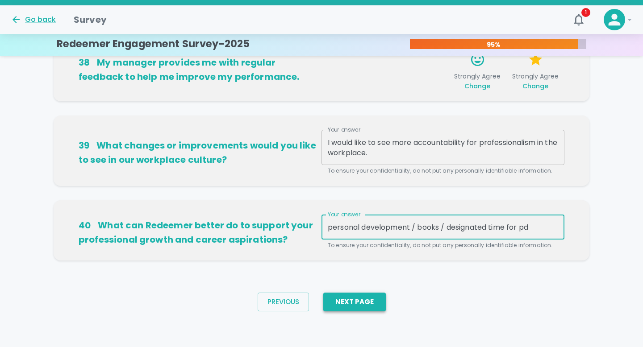
type textarea "personal development / books / designated time for pd"
click at [356, 311] on button "Next Page" at bounding box center [354, 302] width 62 height 19
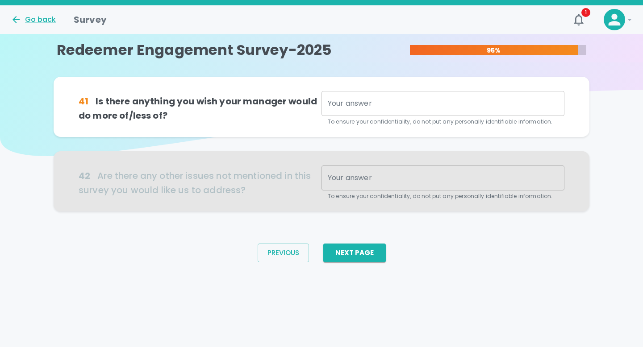
scroll to position [0, 0]
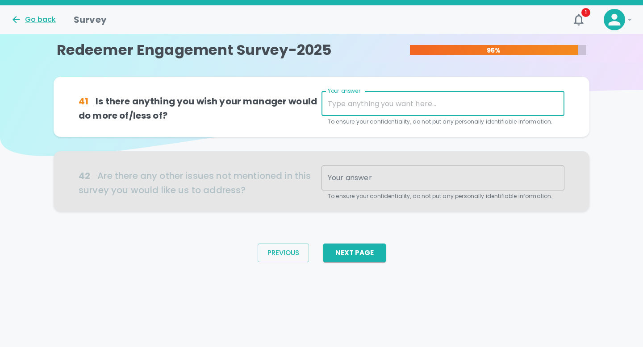
click at [347, 106] on textarea "Your answer" at bounding box center [443, 104] width 230 height 10
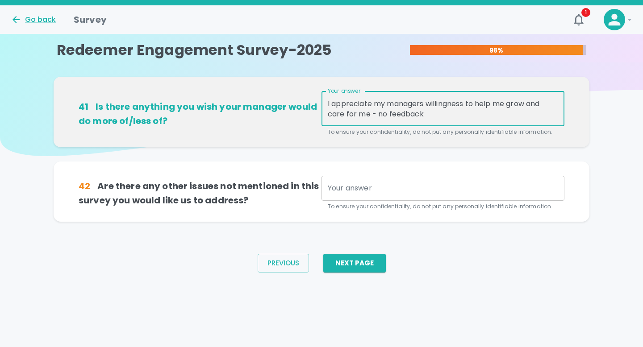
type textarea "I appreciate my managers willingness to help me grow and care for me - no feedb…"
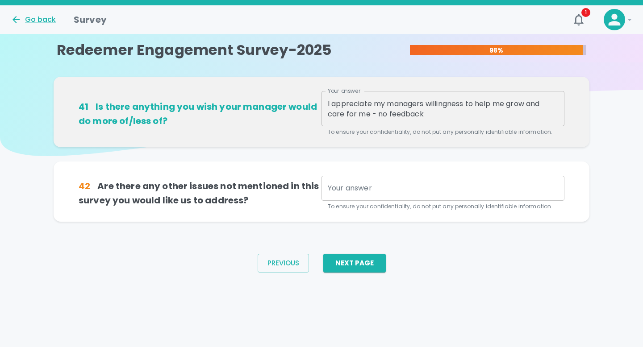
click at [431, 196] on div "x Your answer" at bounding box center [442, 188] width 243 height 25
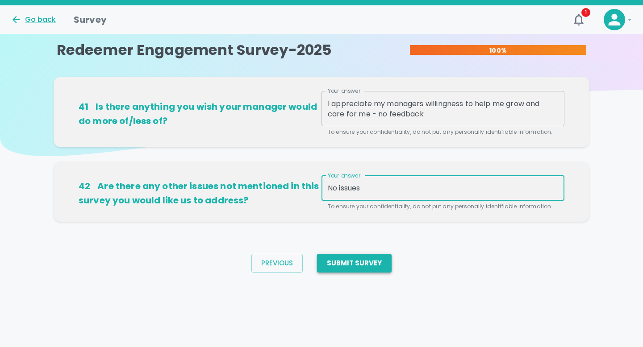
type textarea "No issues"
click at [358, 262] on button "Submit Survey" at bounding box center [354, 263] width 75 height 19
